Goal: Navigation & Orientation: Go to known website

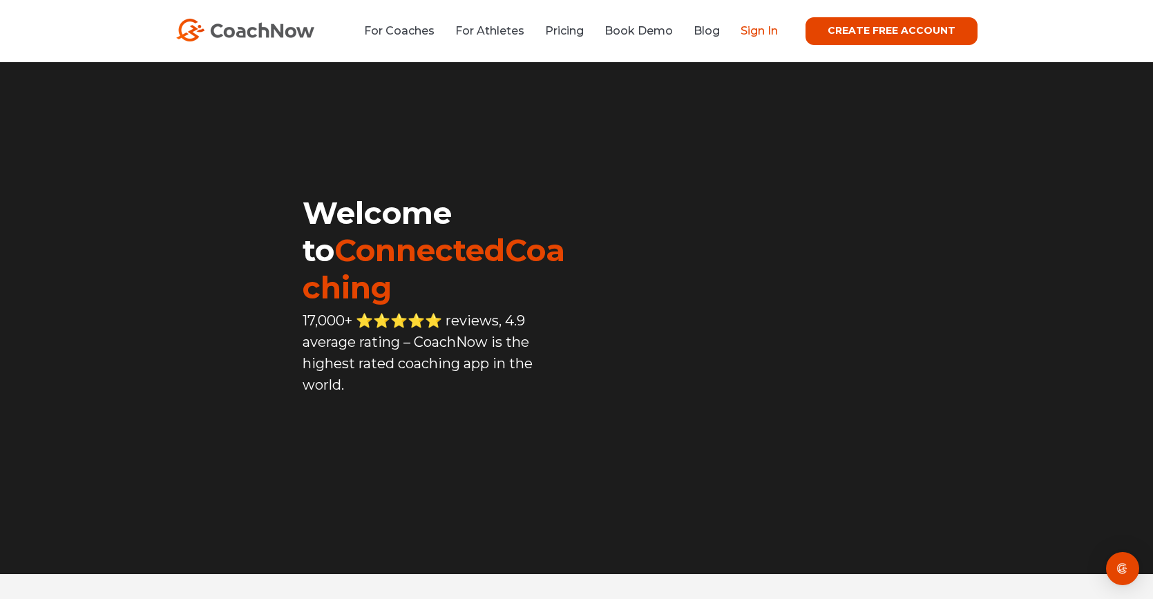
click at [753, 29] on link "Sign In" at bounding box center [759, 30] width 37 height 13
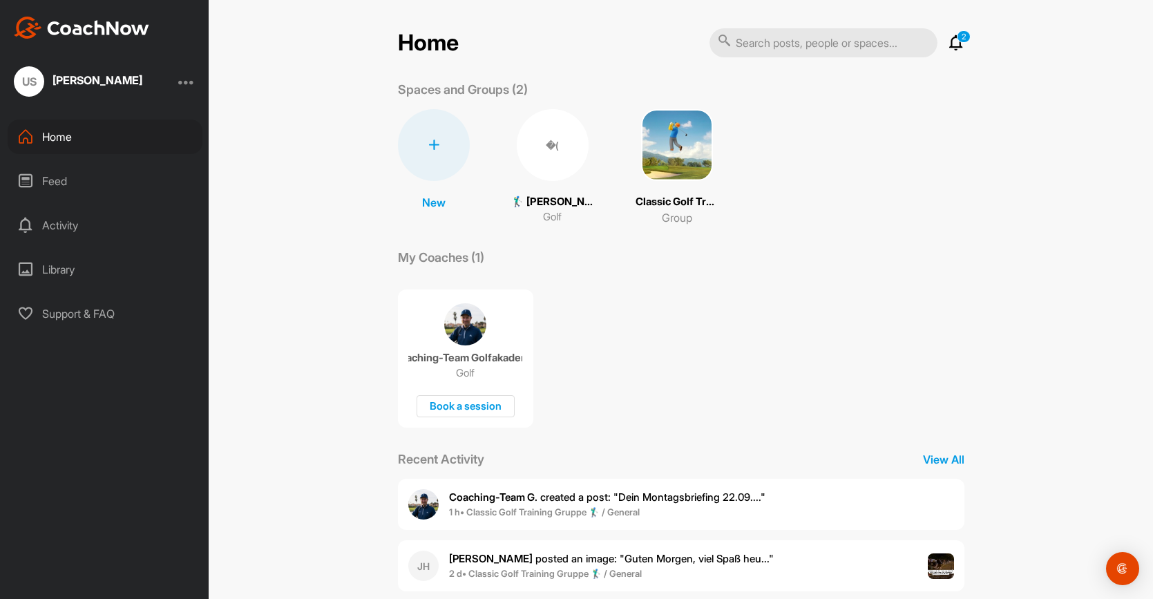
click at [551, 183] on div "�( 🏌‍♂ [PERSON_NAME] (35.7) Golf" at bounding box center [552, 167] width 83 height 116
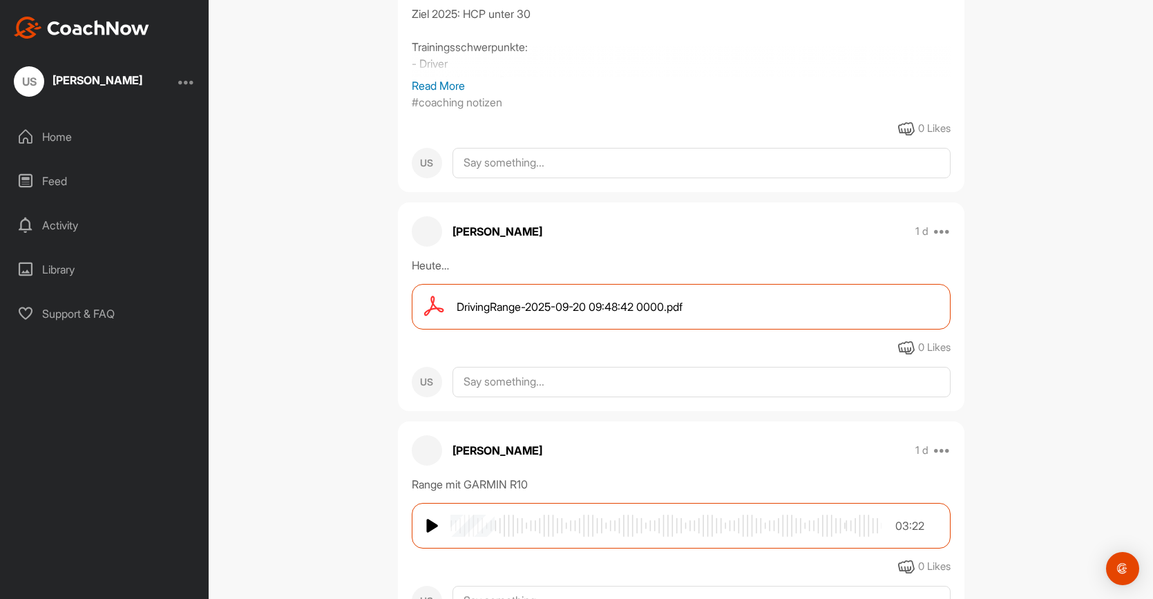
scroll to position [471, 0]
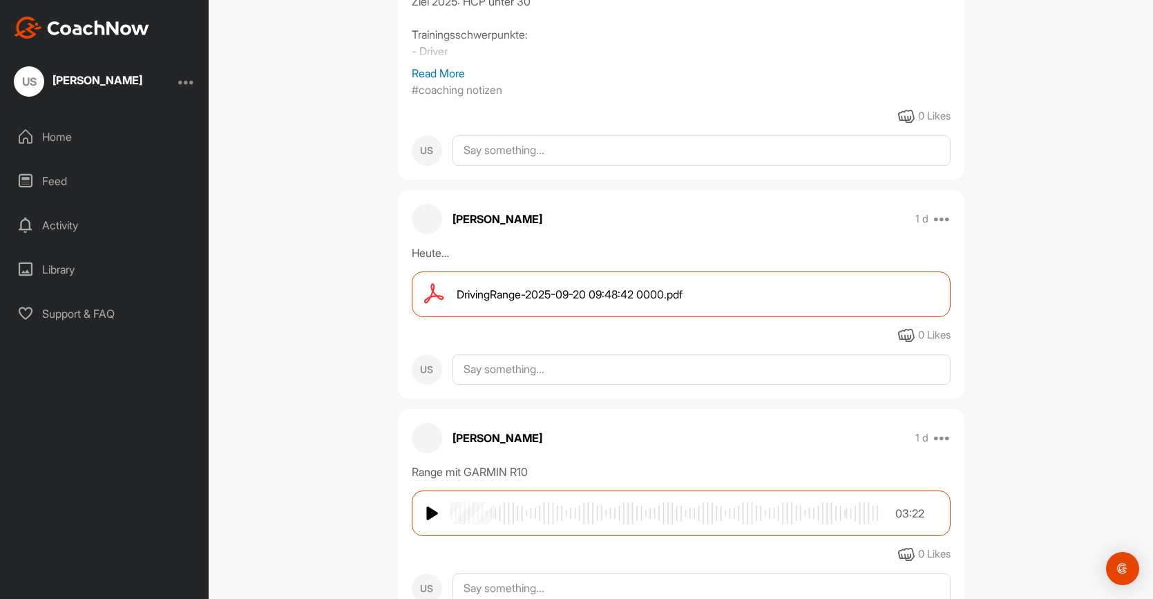
click at [432, 505] on img at bounding box center [433, 513] width 14 height 17
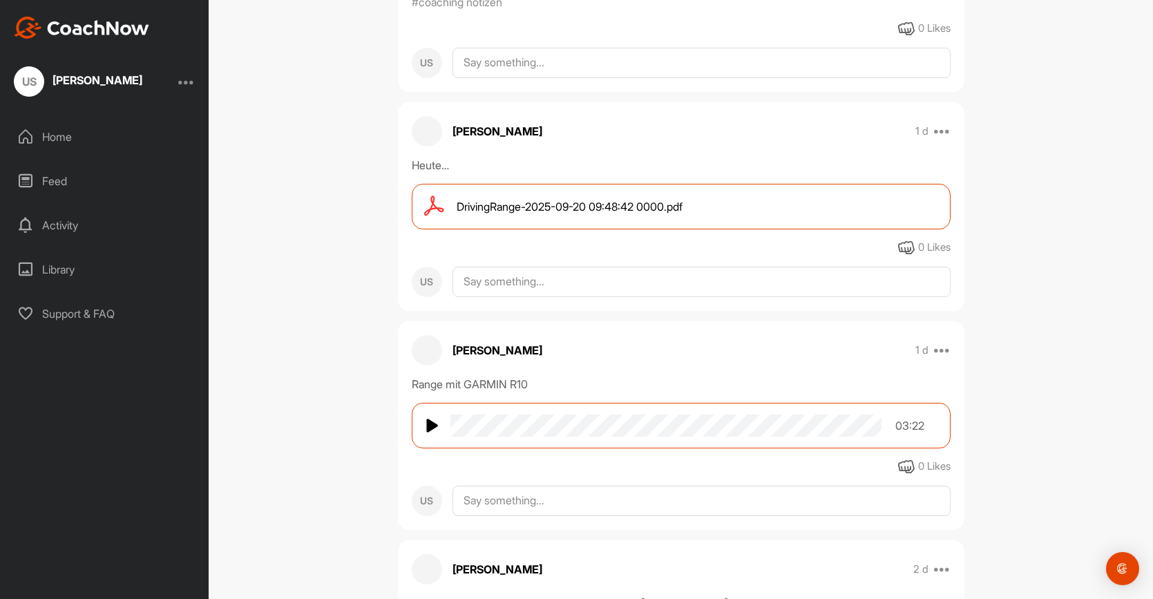
scroll to position [547, 0]
